Goal: Information Seeking & Learning: Learn about a topic

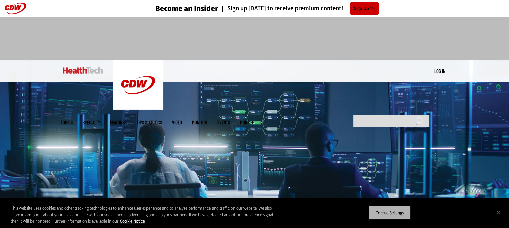
click at [395, 211] on button "Cookie Settings" at bounding box center [390, 212] width 42 height 14
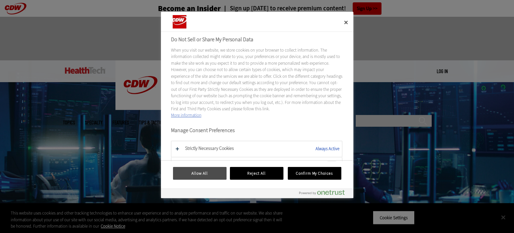
click at [213, 177] on button "Allow All" at bounding box center [200, 173] width 54 height 13
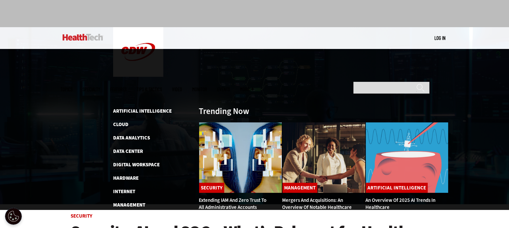
scroll to position [33, 0]
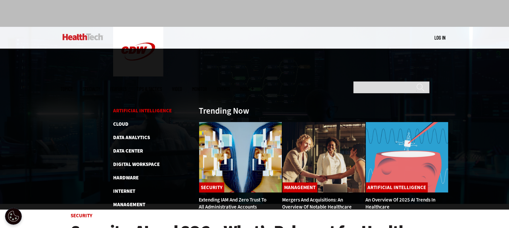
click at [134, 107] on link "Artificial Intelligence" at bounding box center [142, 110] width 59 height 7
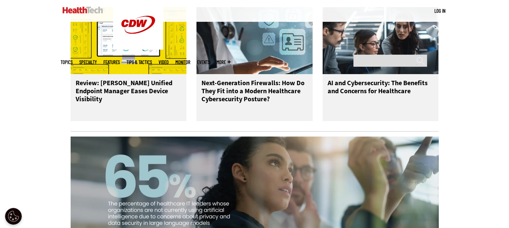
scroll to position [469, 0]
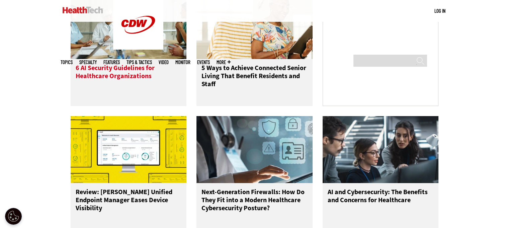
click at [107, 74] on h3 "6 AI Security Guidelines for Healthcare Organizations" at bounding box center [129, 77] width 106 height 27
